Goal: Transaction & Acquisition: Book appointment/travel/reservation

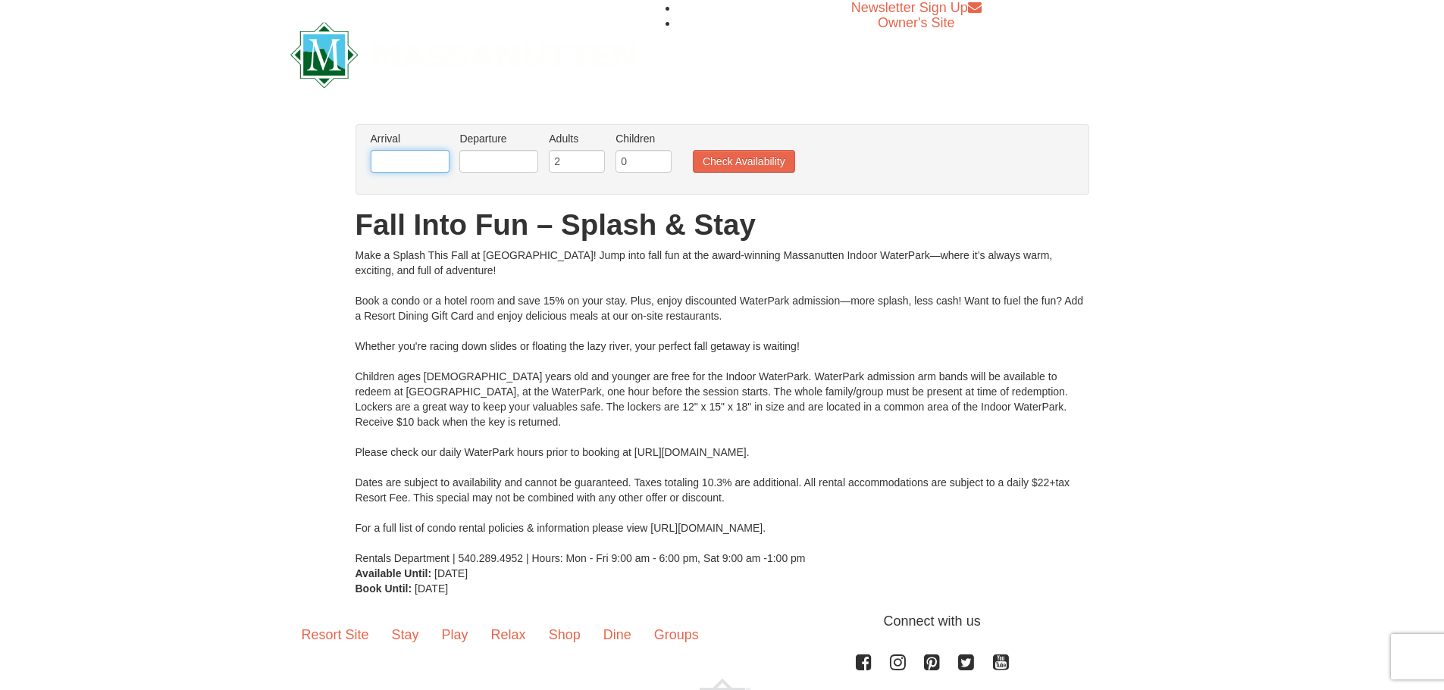
click at [402, 157] on input "text" at bounding box center [410, 161] width 79 height 23
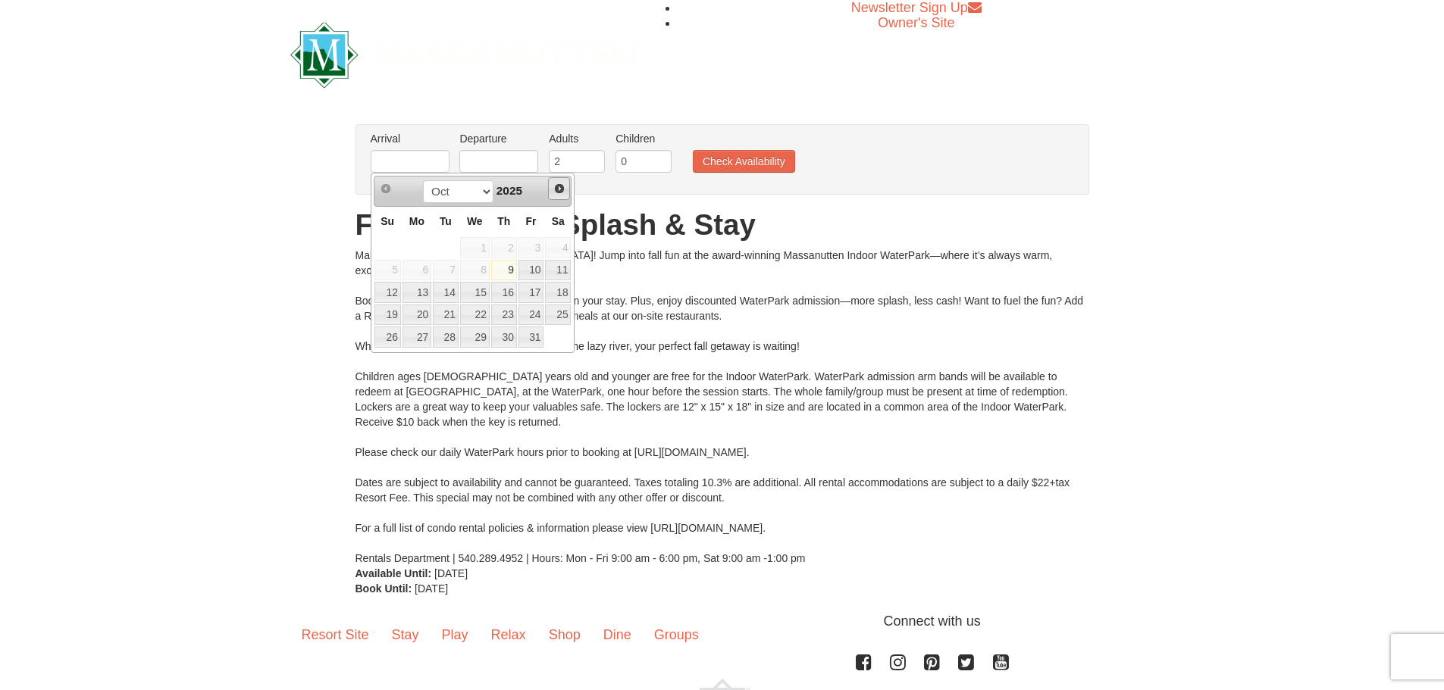
click at [561, 189] on span "Next" at bounding box center [559, 189] width 12 height 12
click at [530, 292] on link "14" at bounding box center [531, 292] width 26 height 21
type input "[DATE]"
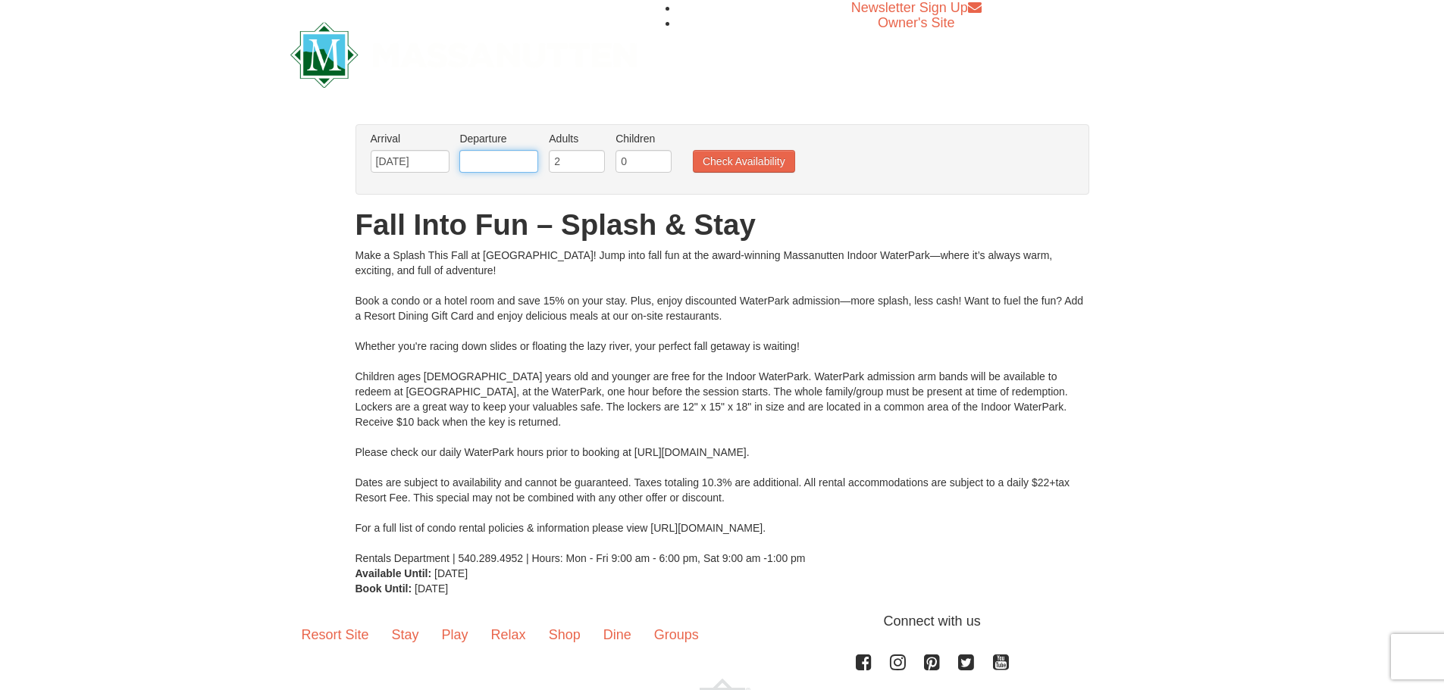
click at [506, 163] on input "text" at bounding box center [498, 161] width 79 height 23
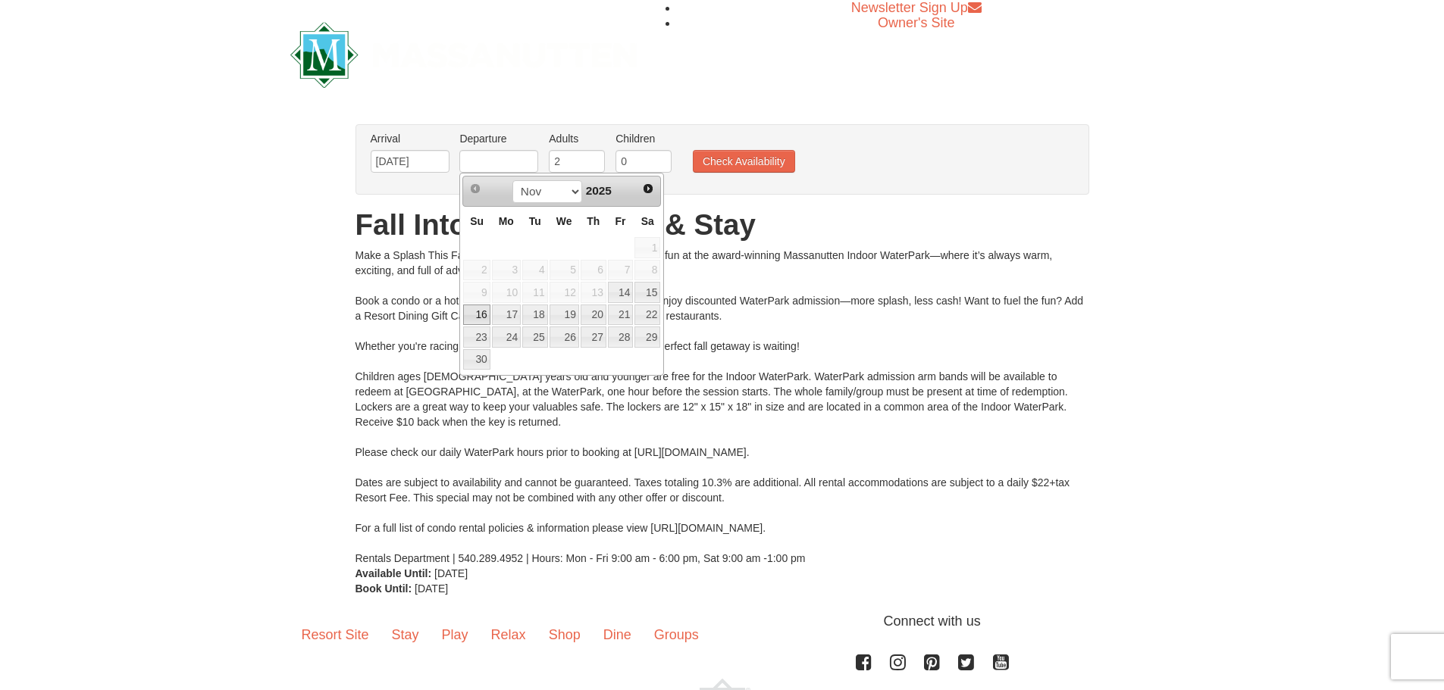
click at [472, 316] on link "16" at bounding box center [476, 315] width 27 height 21
type input "[DATE]"
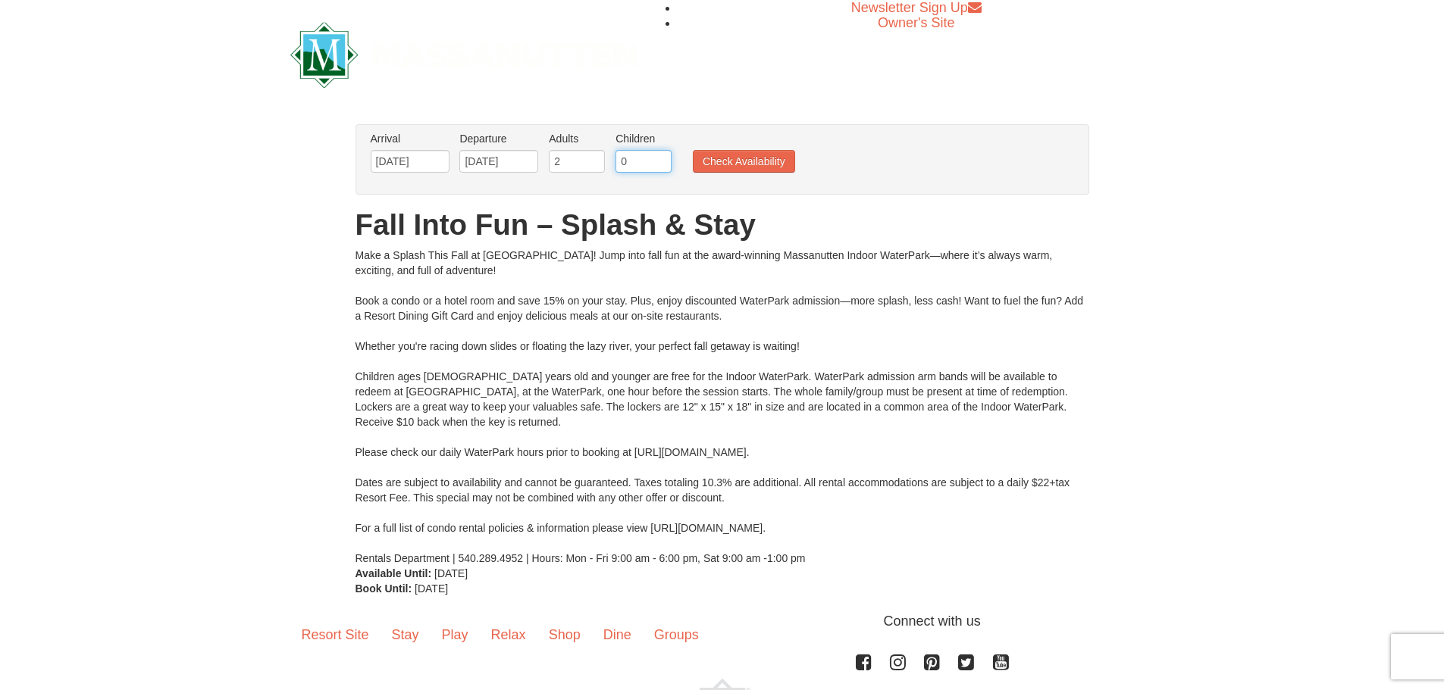
click at [628, 161] on input "0" at bounding box center [643, 161] width 56 height 23
click at [663, 158] on input "1" at bounding box center [643, 161] width 56 height 23
click at [663, 158] on input "2" at bounding box center [643, 161] width 56 height 23
type input "3"
click at [662, 158] on input "3" at bounding box center [643, 161] width 56 height 23
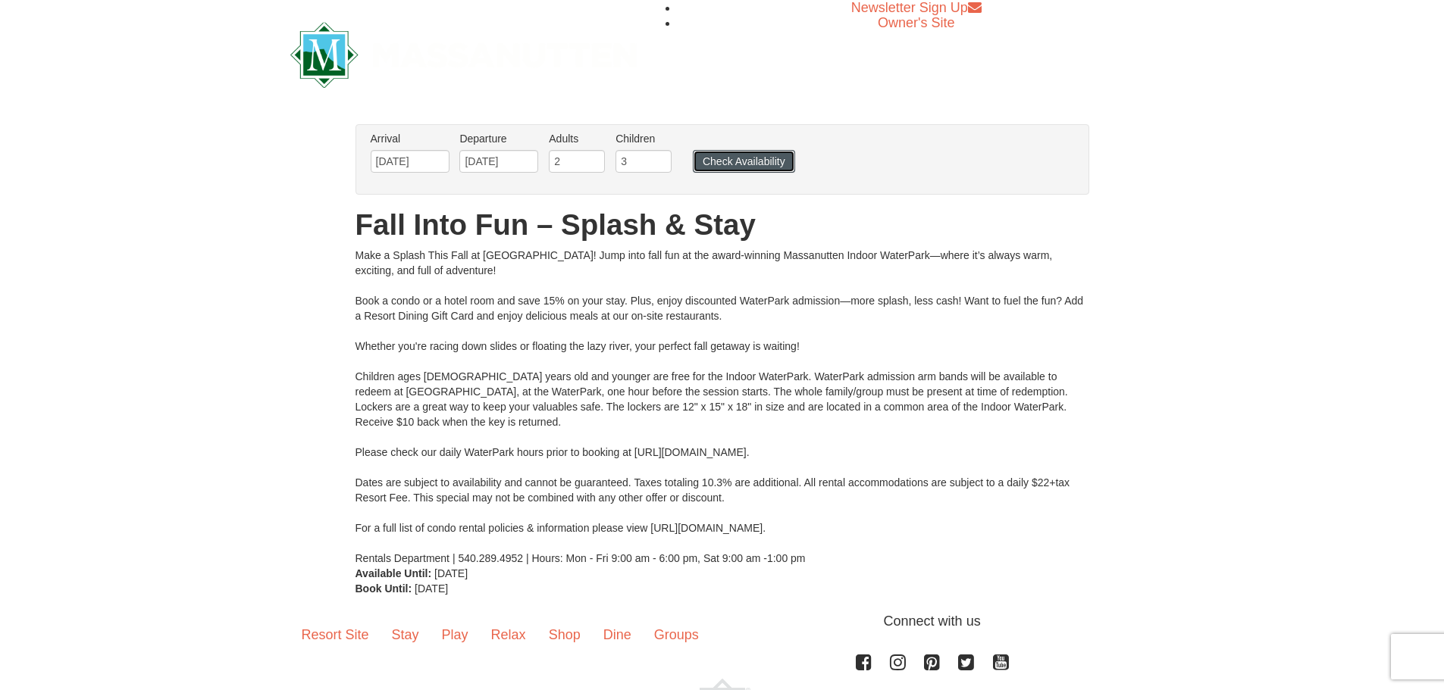
click at [722, 164] on button "Check Availability" at bounding box center [744, 161] width 102 height 23
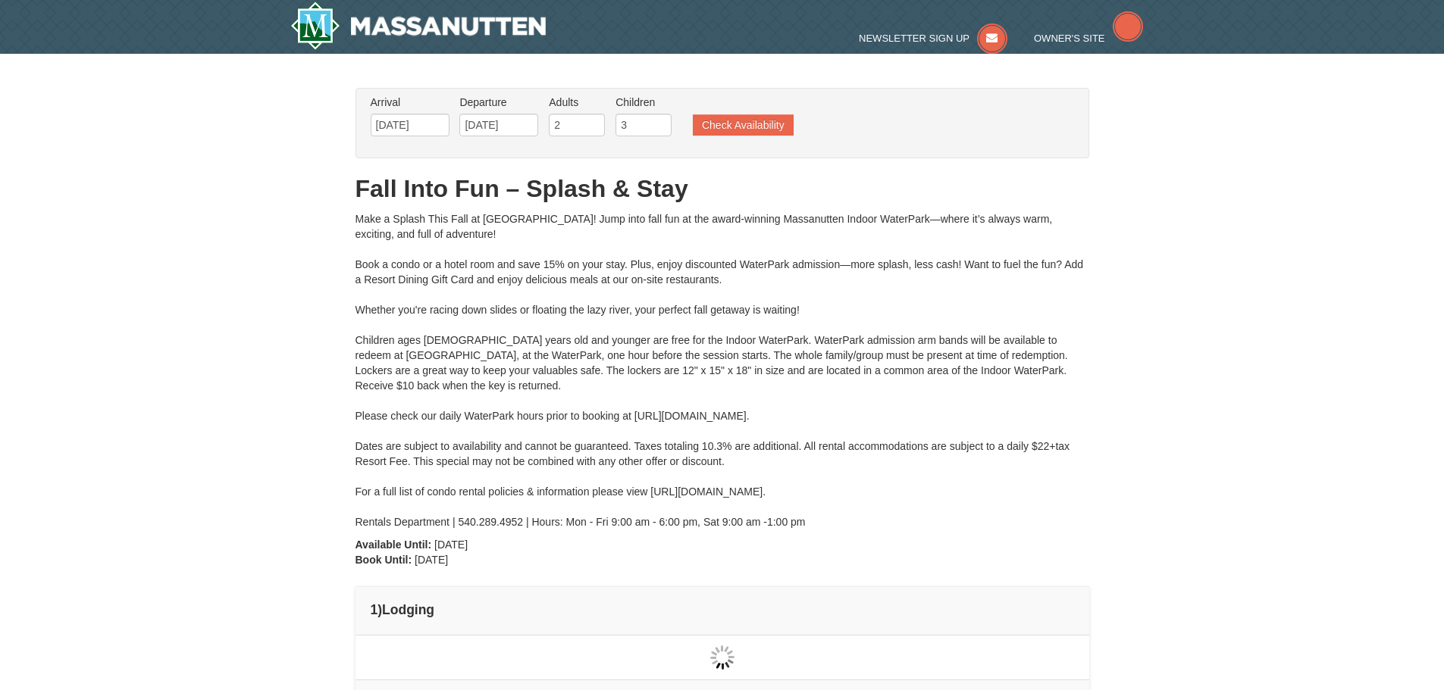
type input "[DATE]"
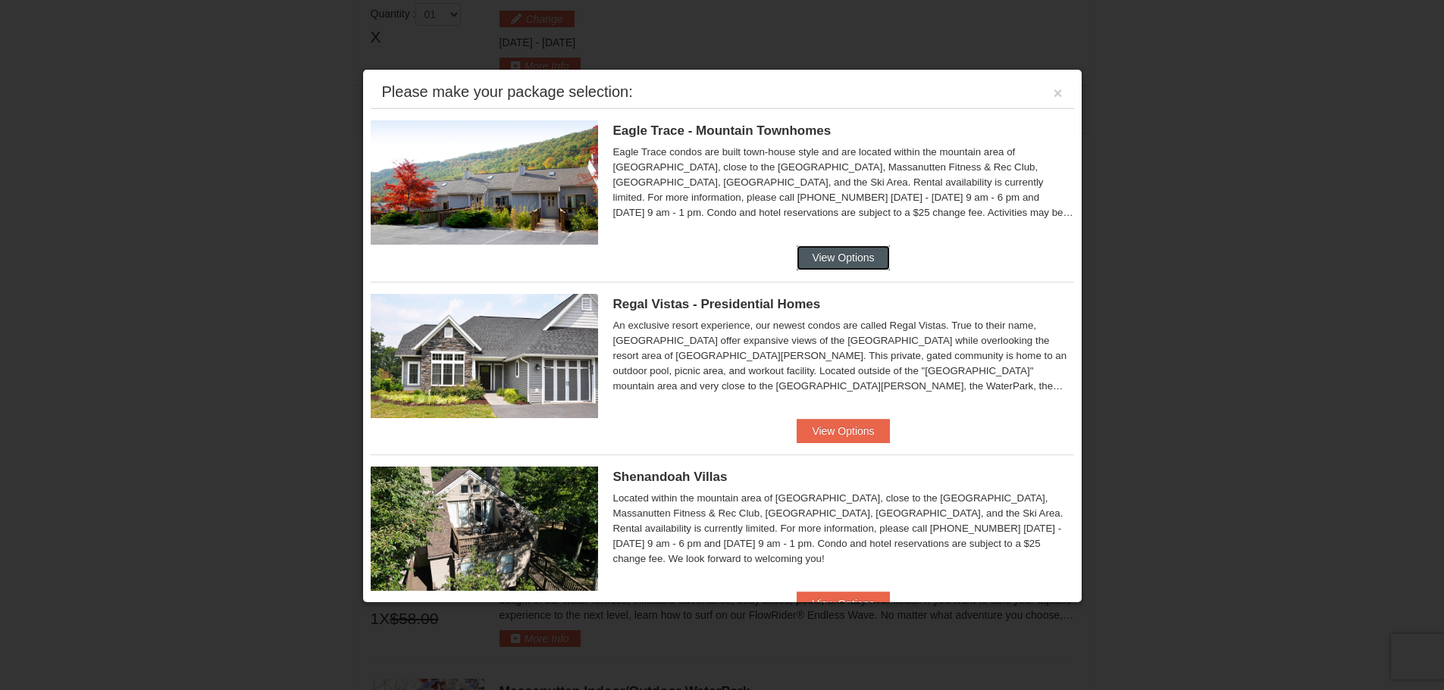
click at [841, 254] on button "View Options" at bounding box center [843, 258] width 92 height 24
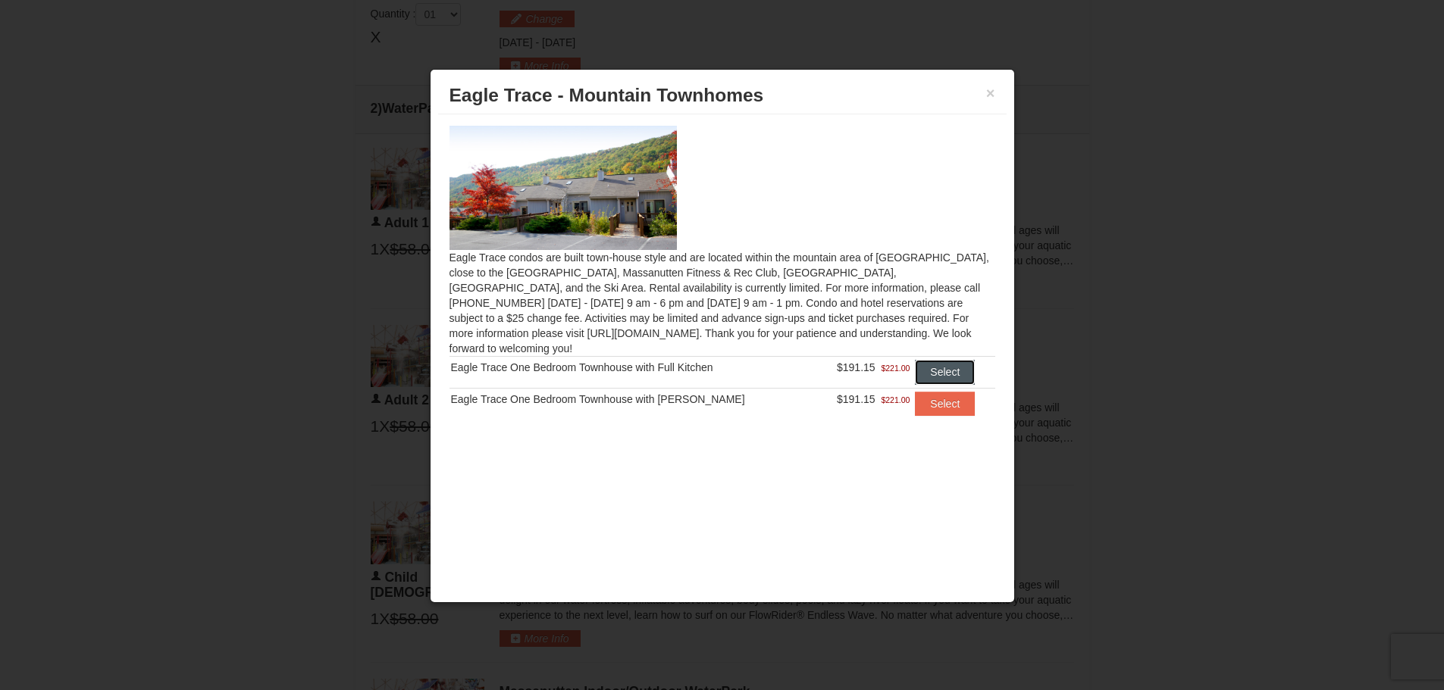
click at [952, 360] on button "Select" at bounding box center [945, 372] width 60 height 24
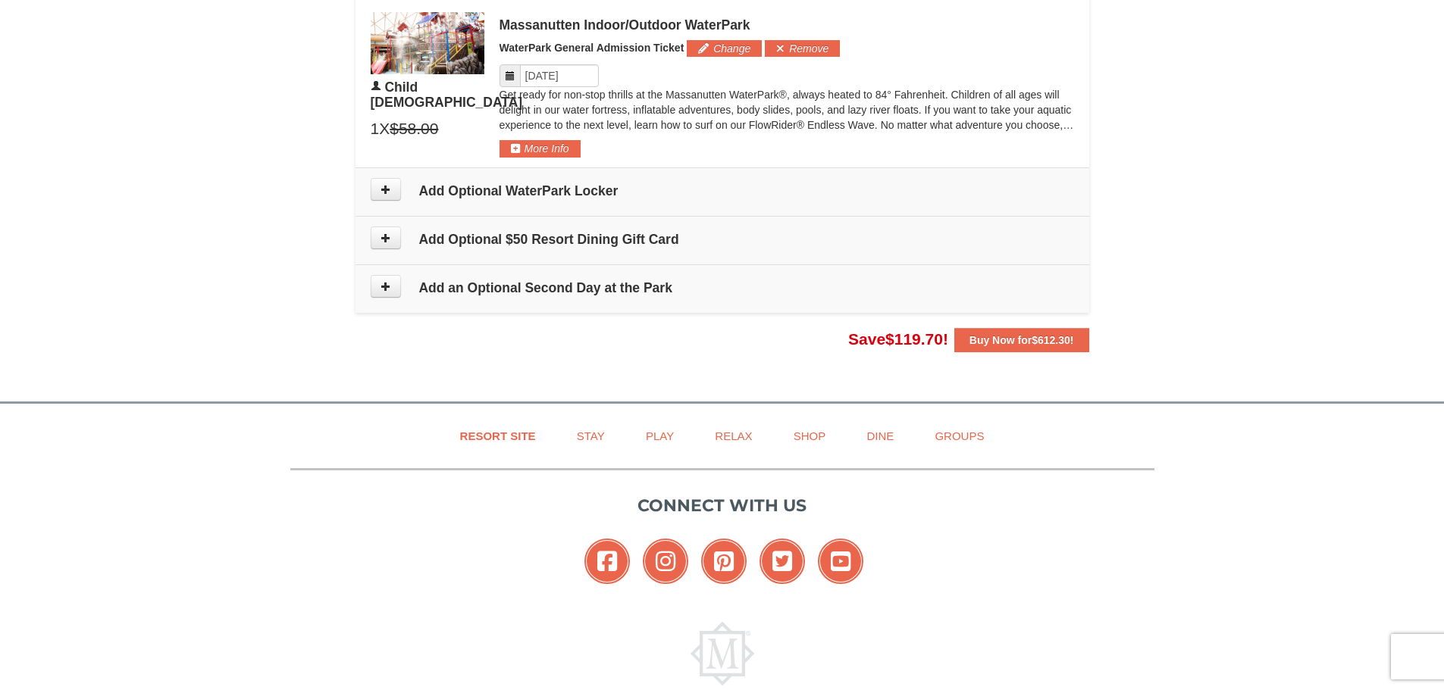
scroll to position [1555, 0]
click at [379, 196] on button at bounding box center [386, 190] width 30 height 23
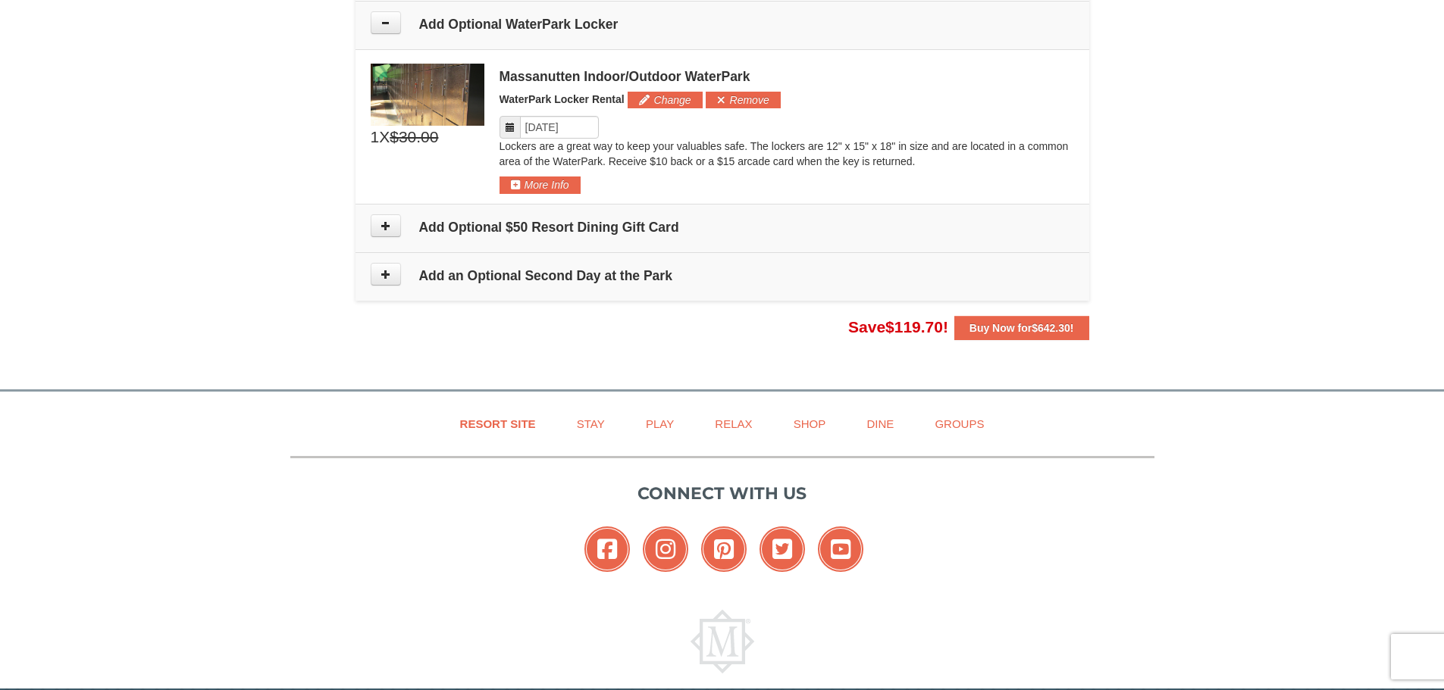
scroll to position [1724, 0]
